Goal: Transaction & Acquisition: Purchase product/service

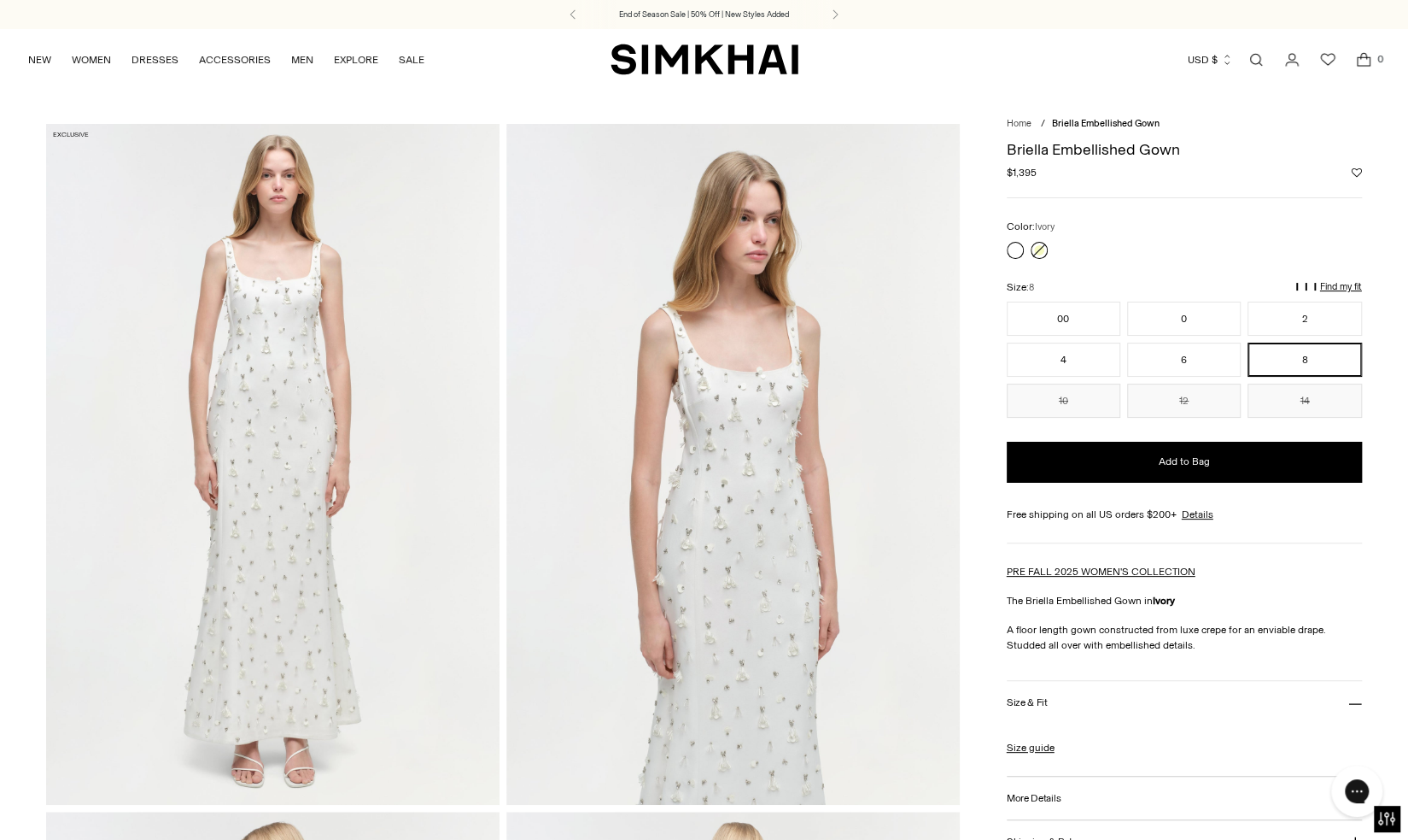
click at [1038, 255] on link at bounding box center [1039, 250] width 17 height 17
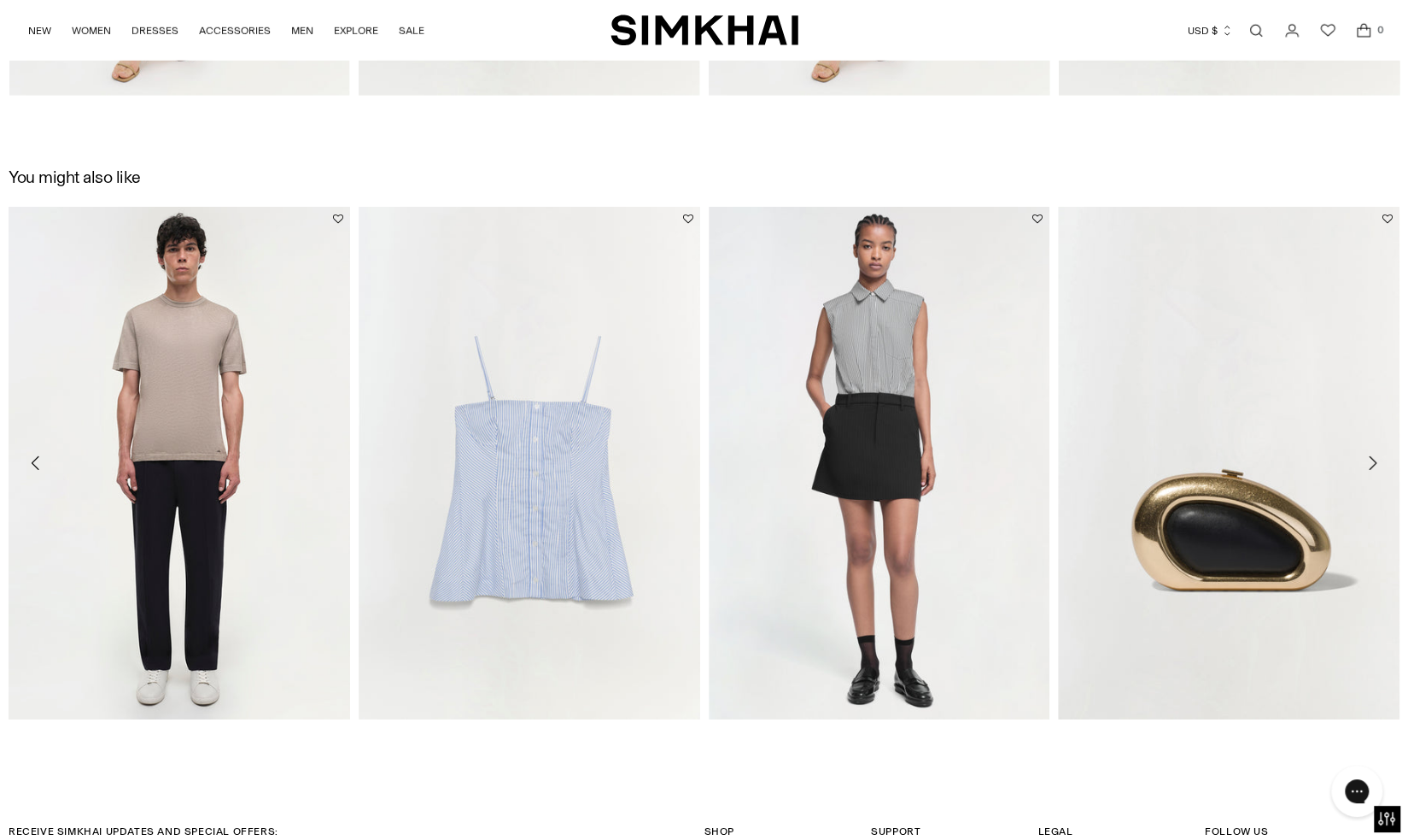
scroll to position [2717, 0]
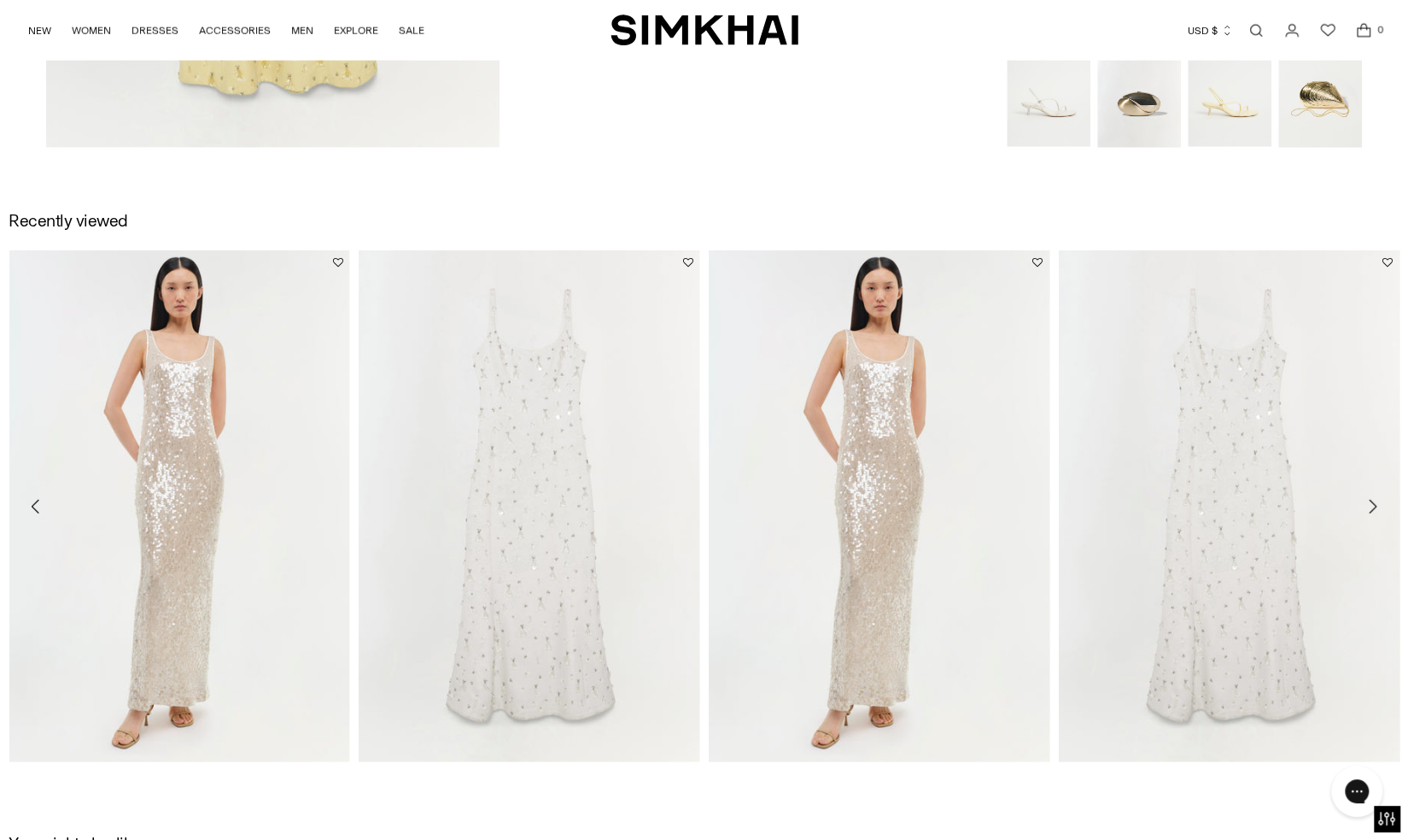
click at [1373, 499] on icon "Move to next carousel slide" at bounding box center [1372, 506] width 21 height 21
